Goal: Obtain resource: Download file/media

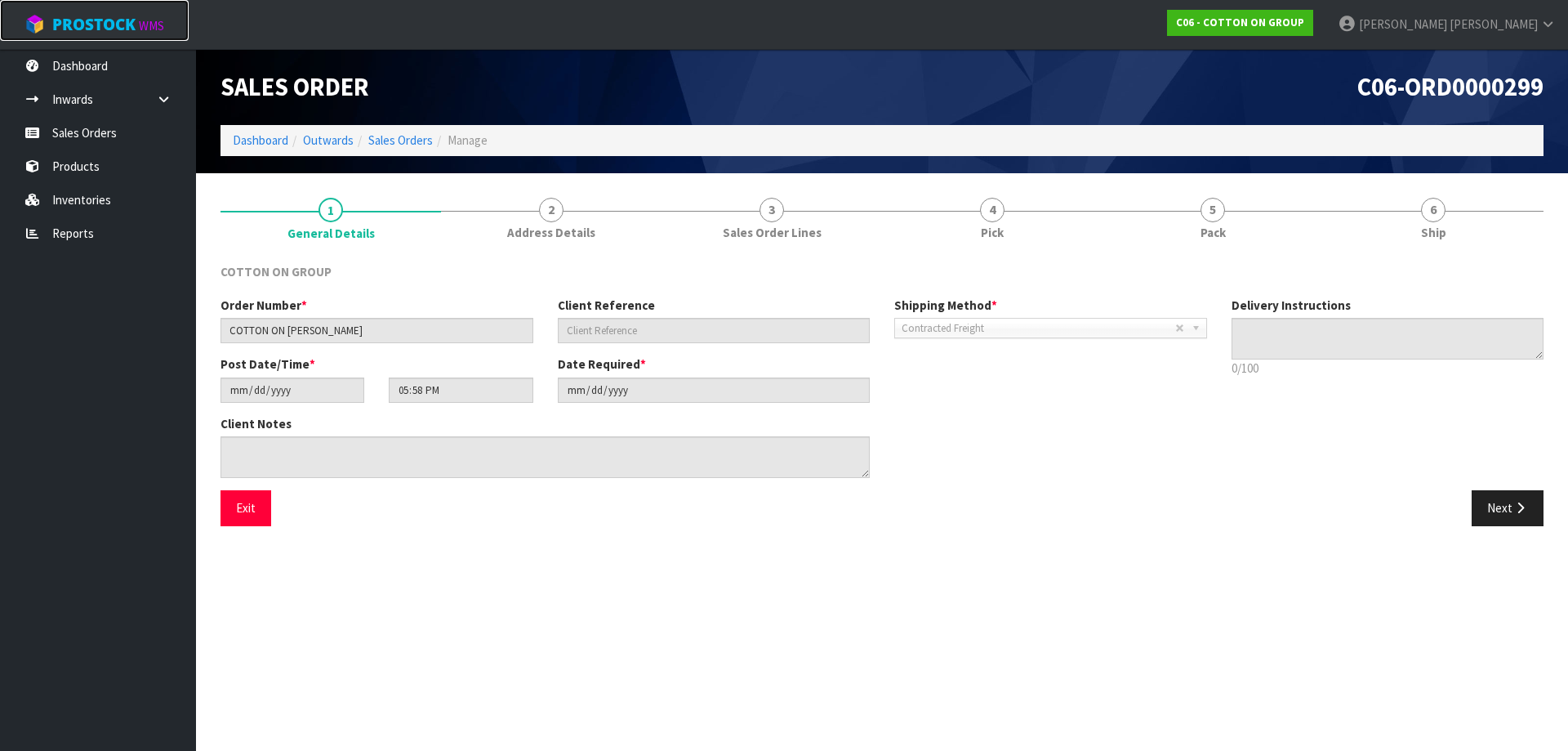
click at [102, 16] on span "ProStock" at bounding box center [94, 24] width 83 height 21
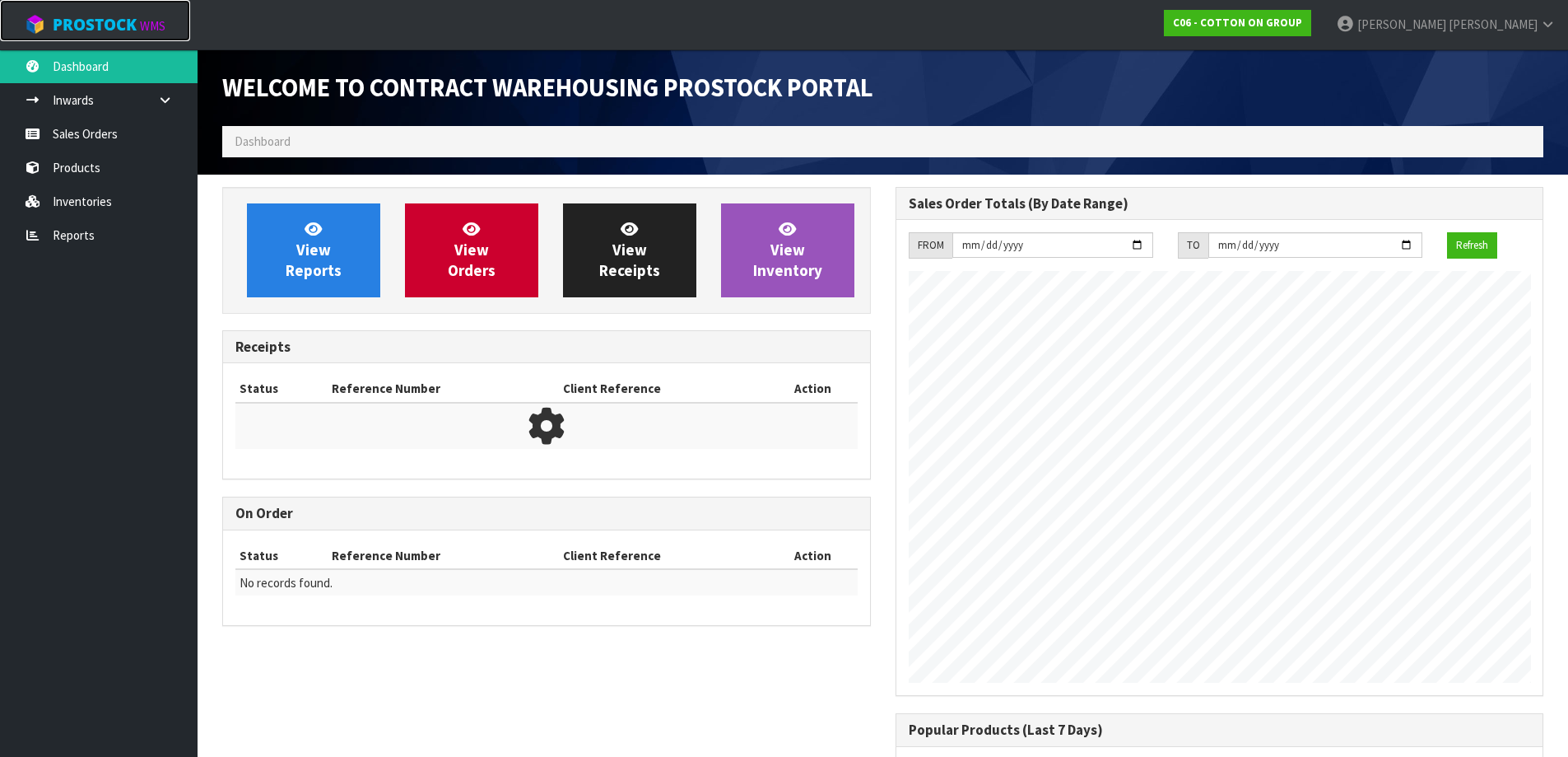
scroll to position [673, 673]
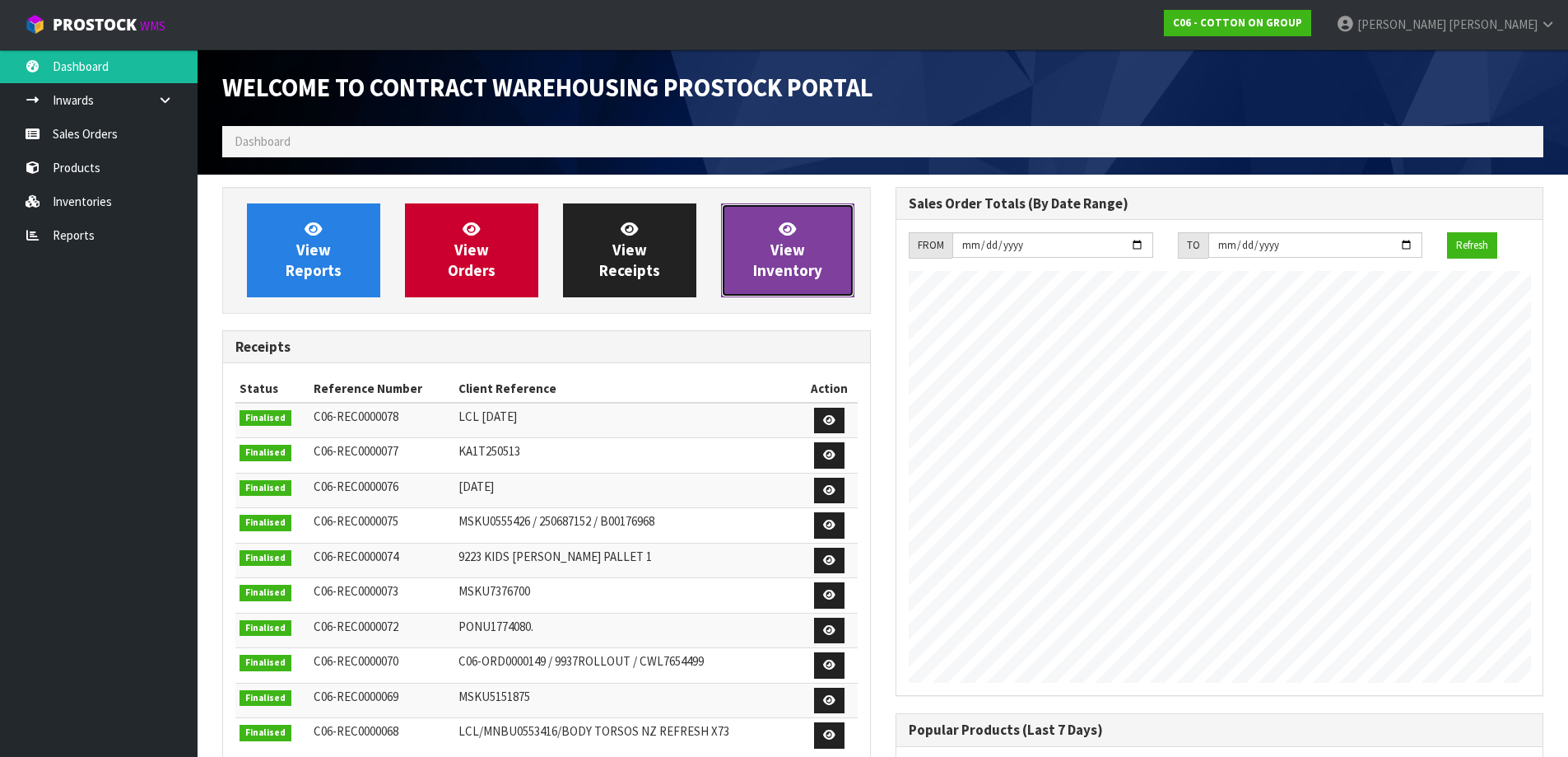
click at [767, 255] on link "View Inventory" at bounding box center [787, 251] width 133 height 94
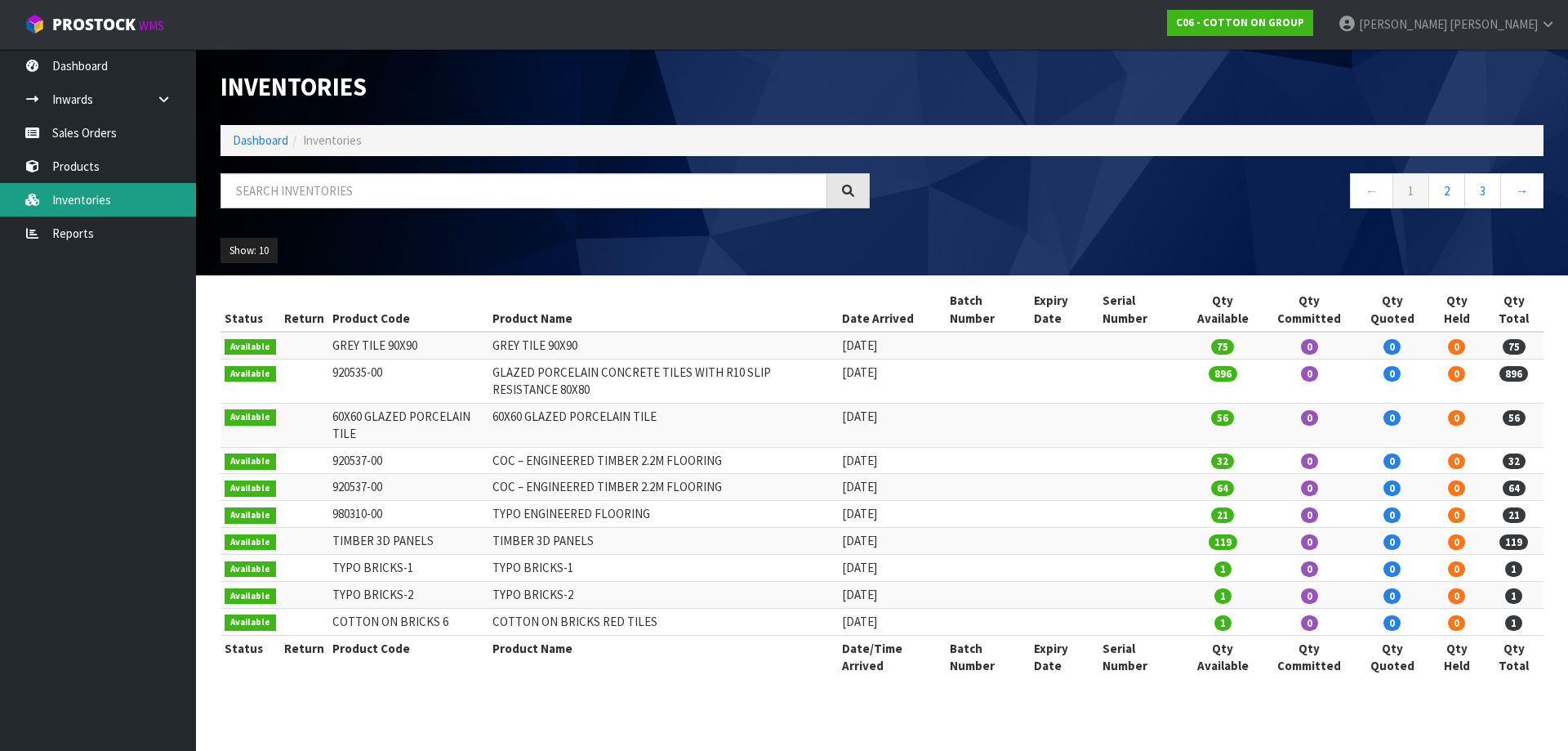
click at [76, 202] on link "Inventories" at bounding box center [98, 199] width 196 height 33
click at [86, 24] on span "ProStock" at bounding box center [94, 24] width 83 height 21
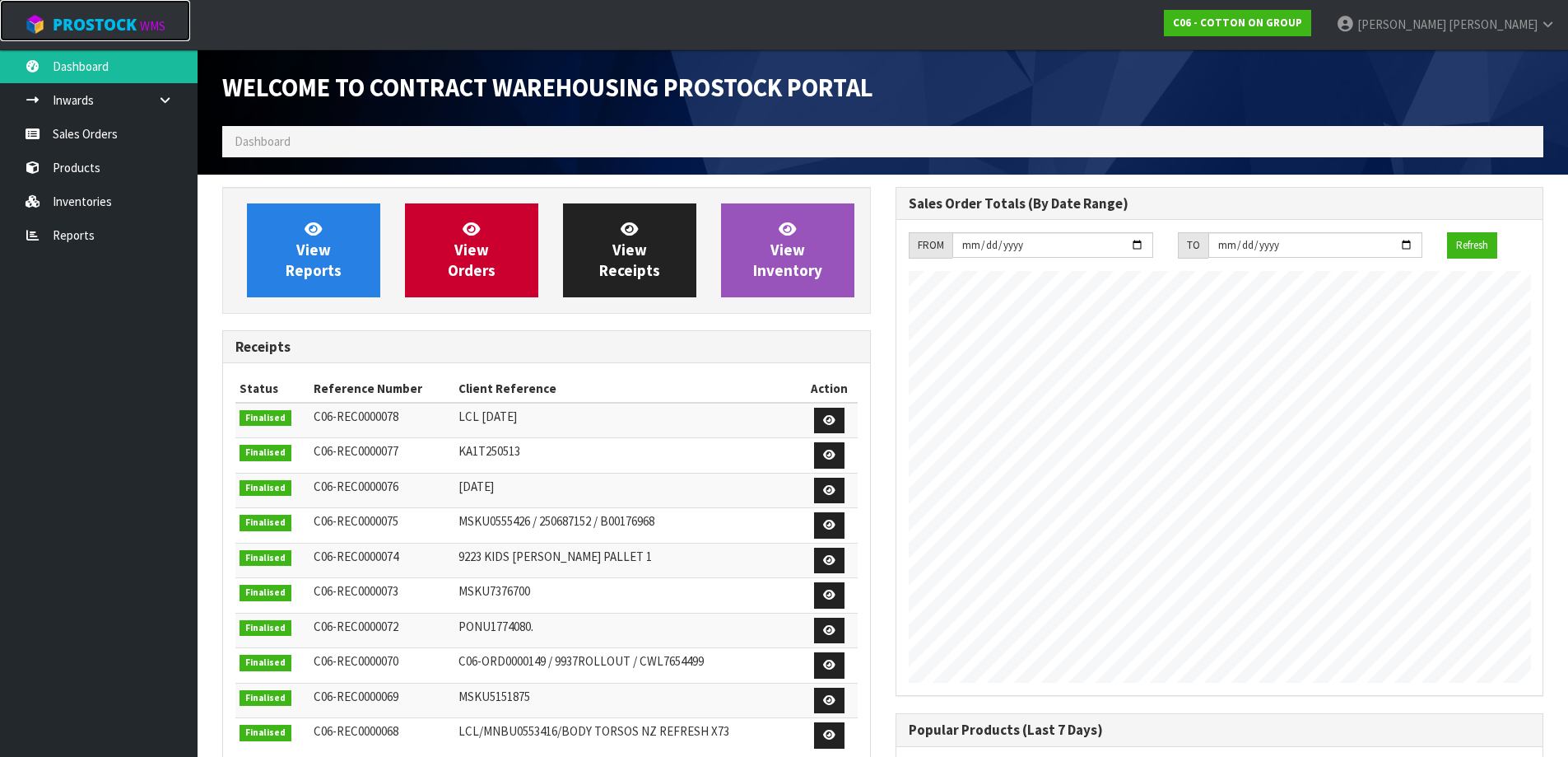
scroll to position [822944, 822554]
click at [801, 264] on span "View Inventory" at bounding box center [787, 250] width 69 height 62
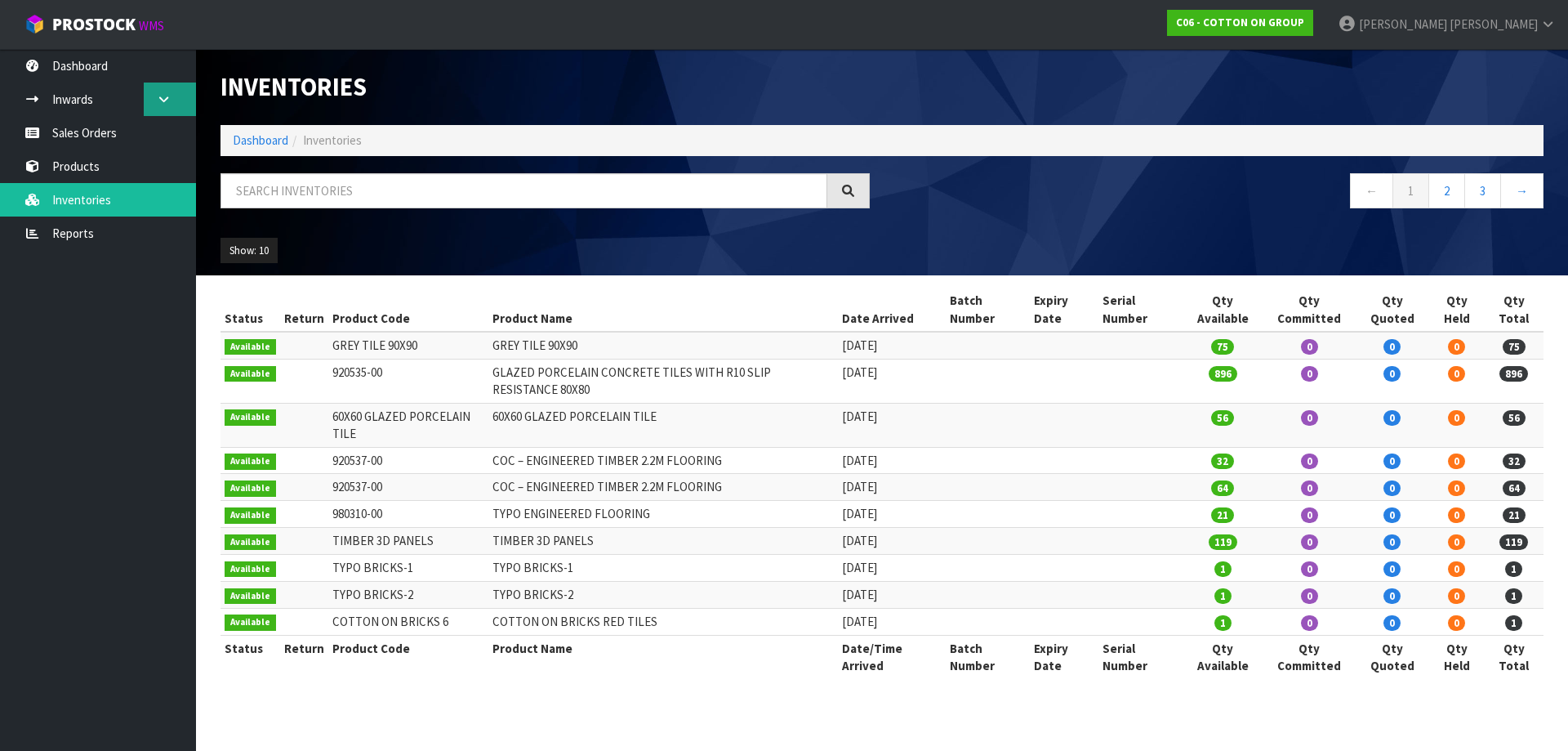
click at [161, 95] on icon at bounding box center [164, 99] width 15 height 12
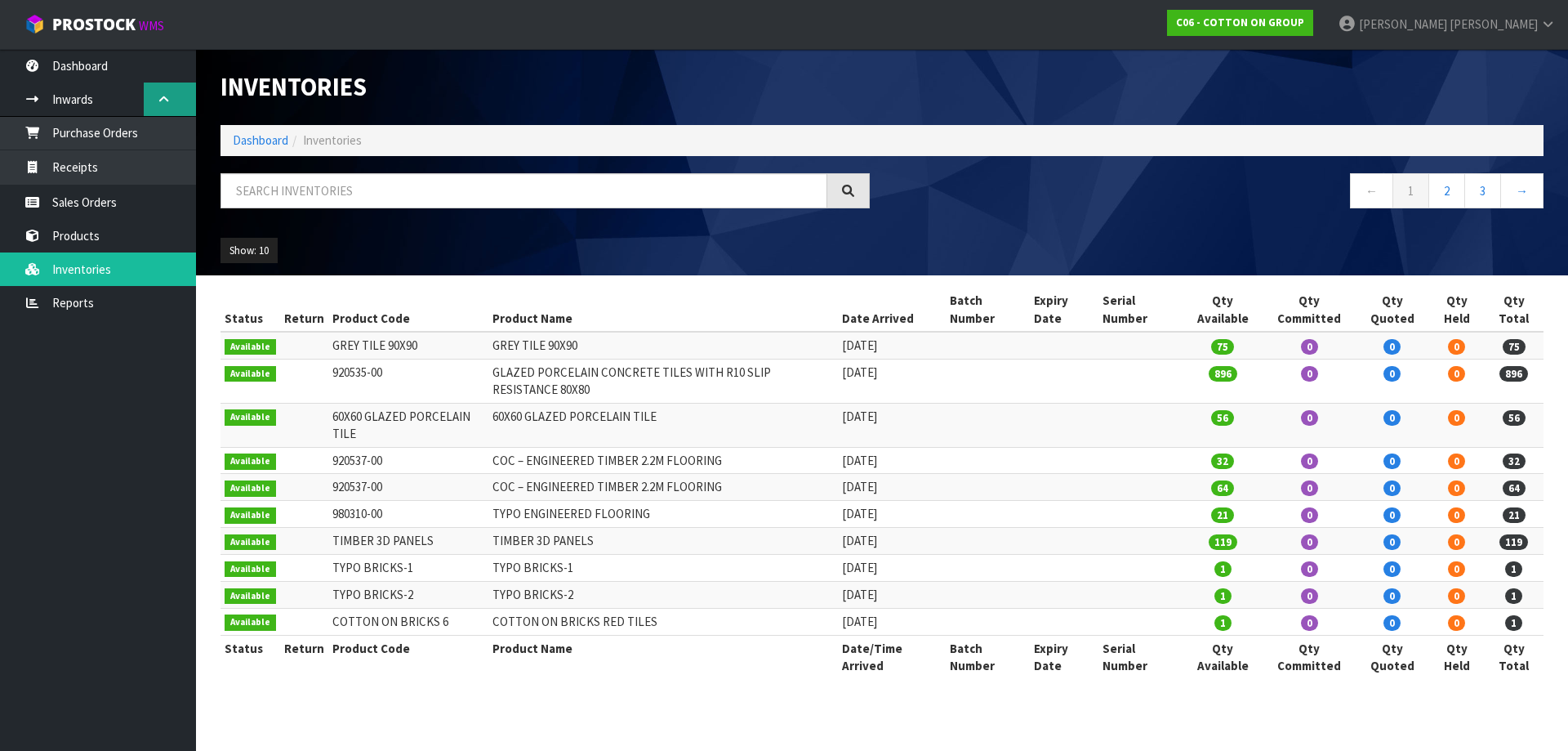
click at [161, 95] on icon at bounding box center [164, 99] width 15 height 12
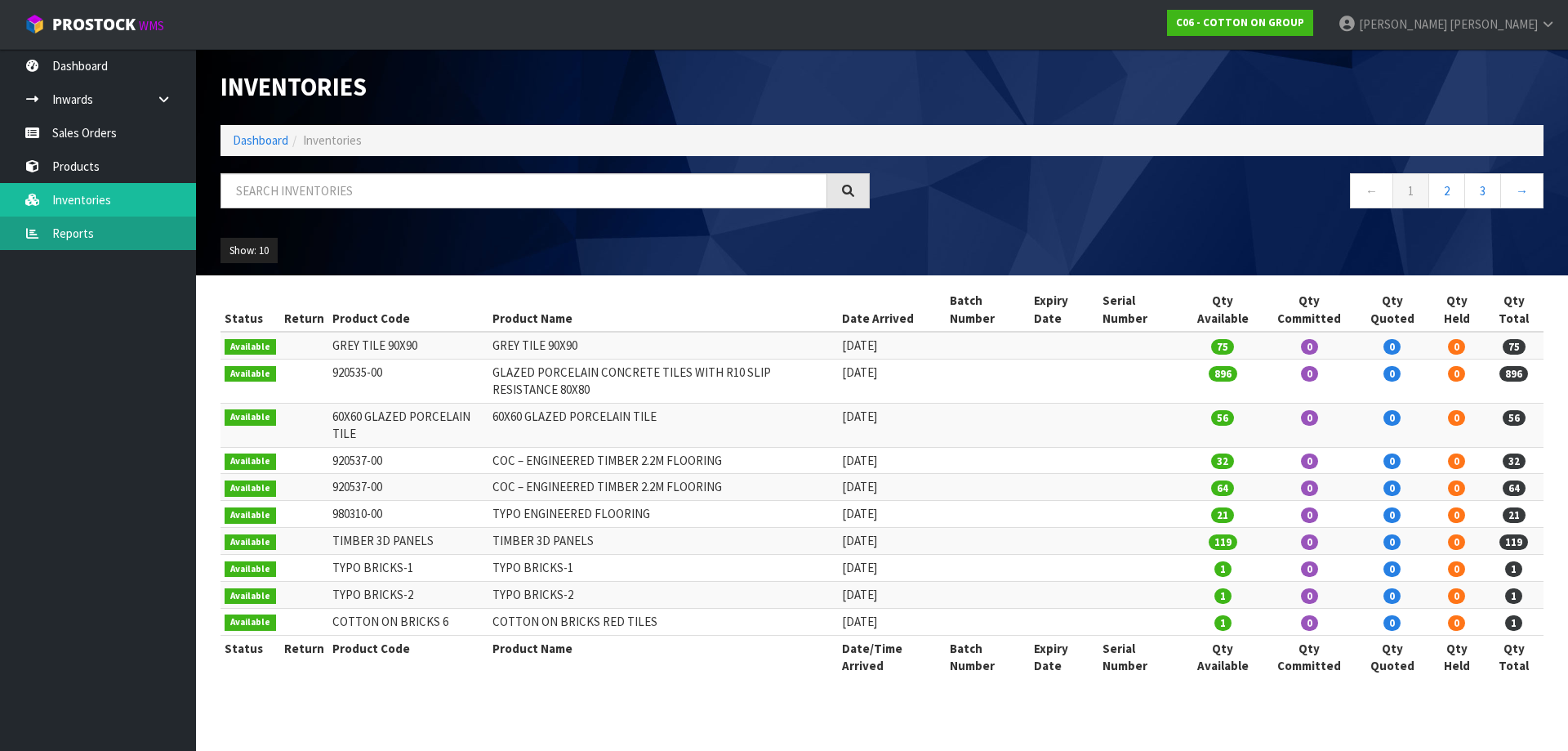
click at [79, 240] on link "Reports" at bounding box center [98, 233] width 196 height 33
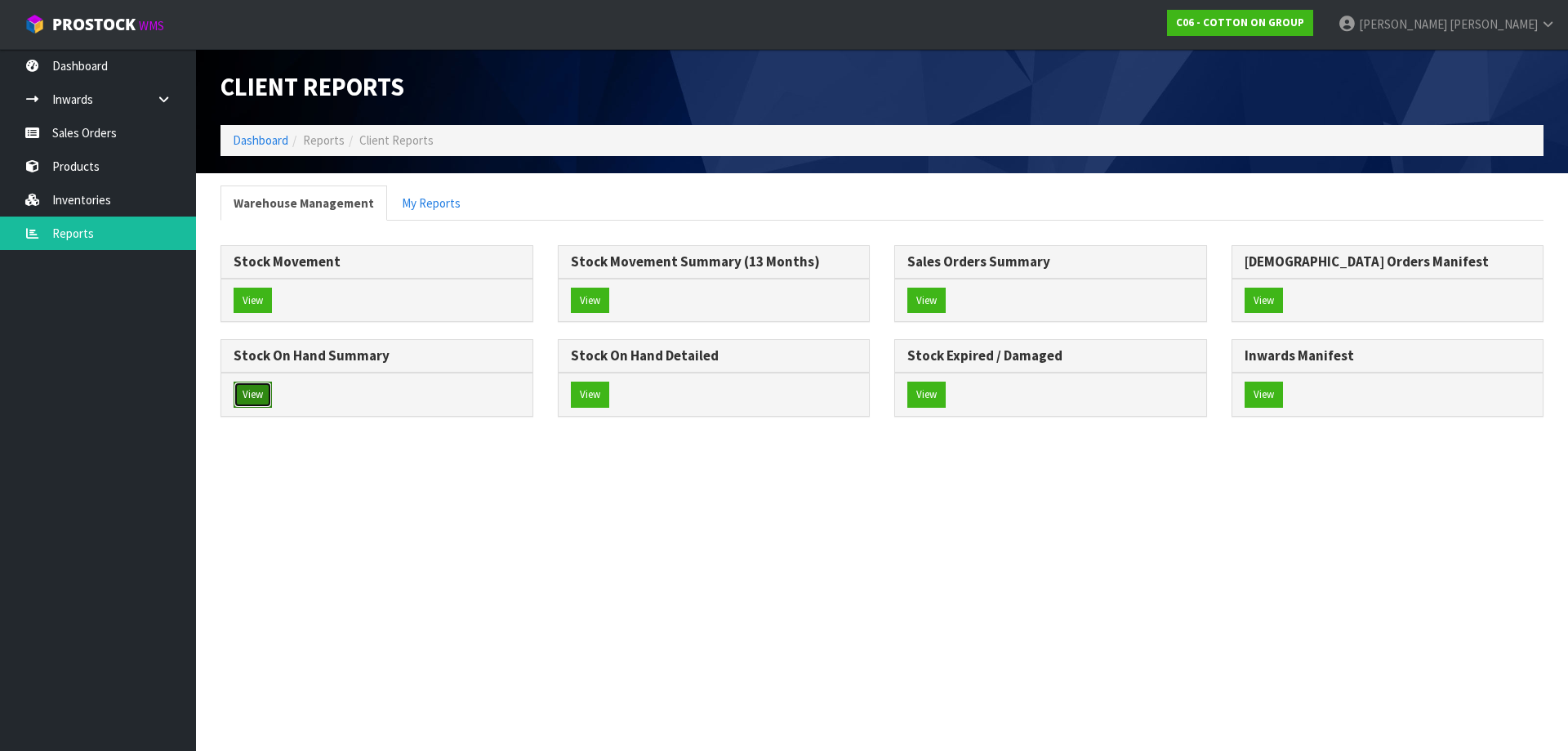
click at [262, 399] on button "View" at bounding box center [252, 395] width 38 height 26
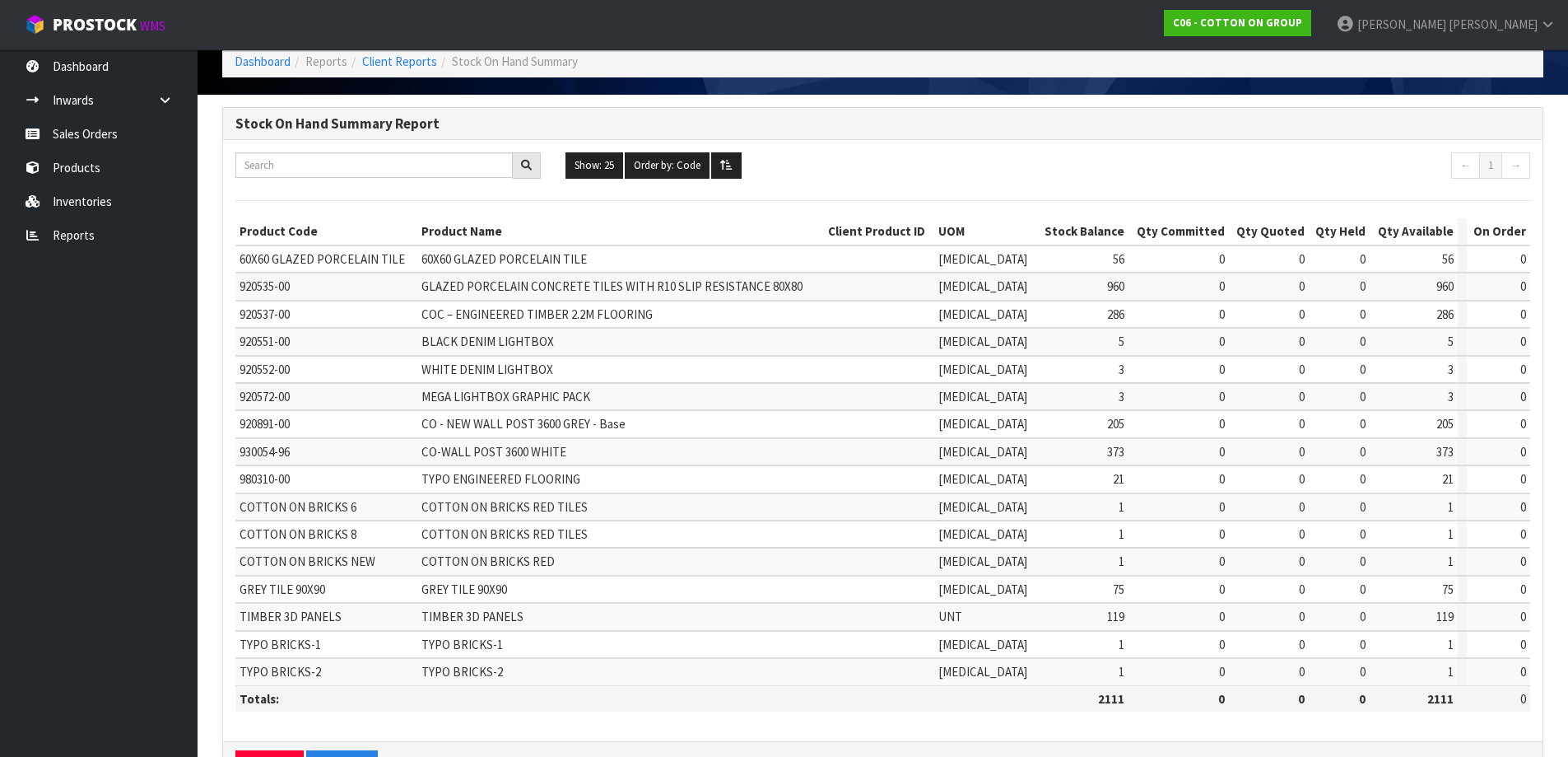
scroll to position [138, 0]
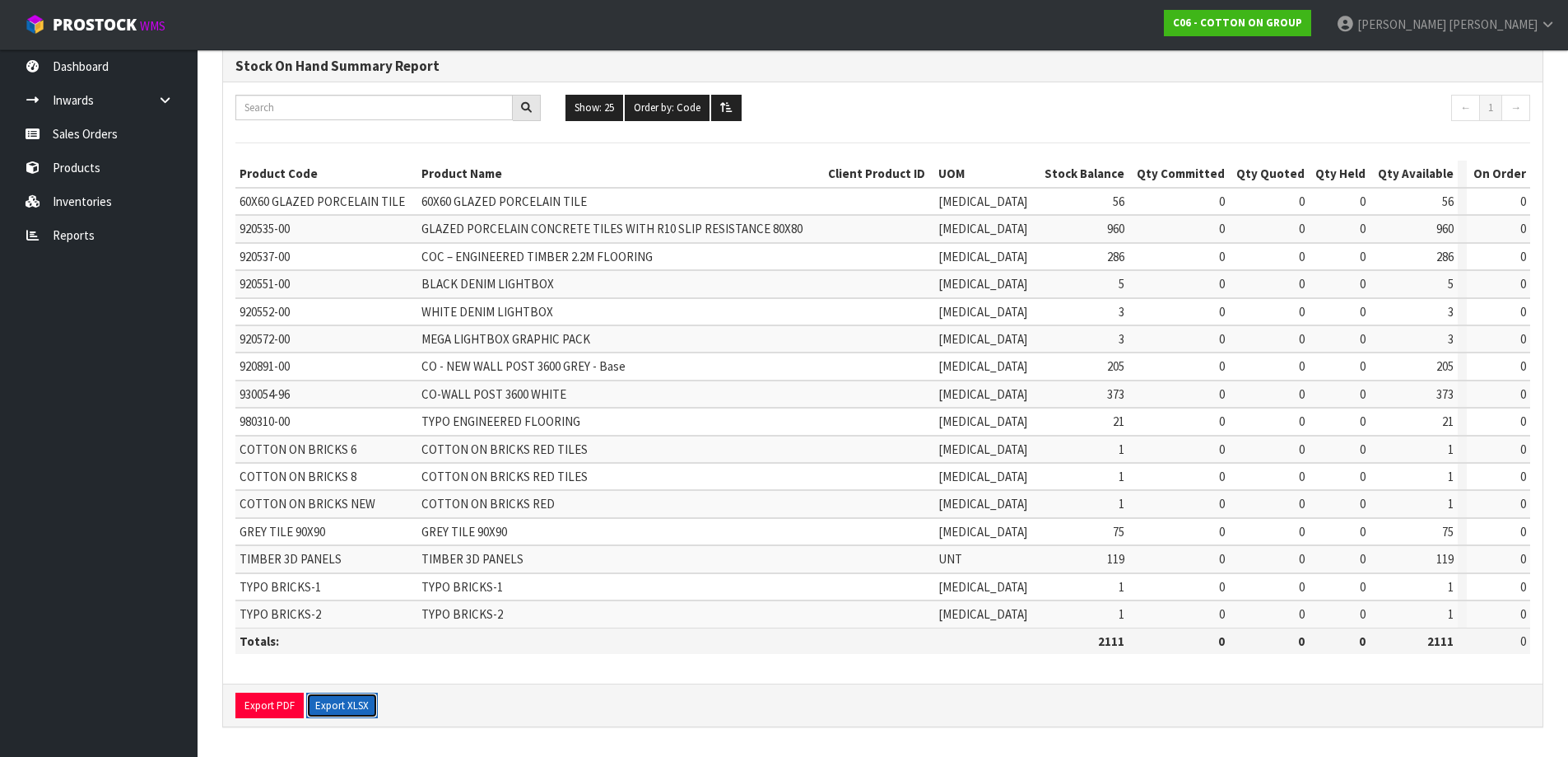
click at [339, 709] on button "Export XLSX" at bounding box center [342, 706] width 72 height 27
